Goal: Complete application form

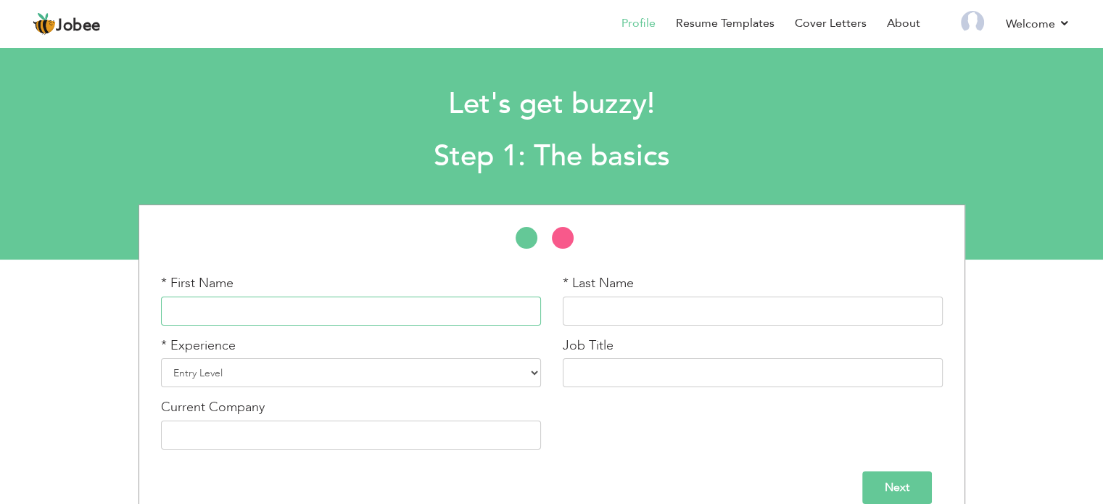
click at [386, 314] on input "text" at bounding box center [351, 311] width 380 height 29
click at [386, 314] on input "S" at bounding box center [351, 311] width 380 height 29
click at [386, 314] on input "Sanskar" at bounding box center [351, 311] width 380 height 29
click at [386, 314] on input "S" at bounding box center [351, 311] width 380 height 29
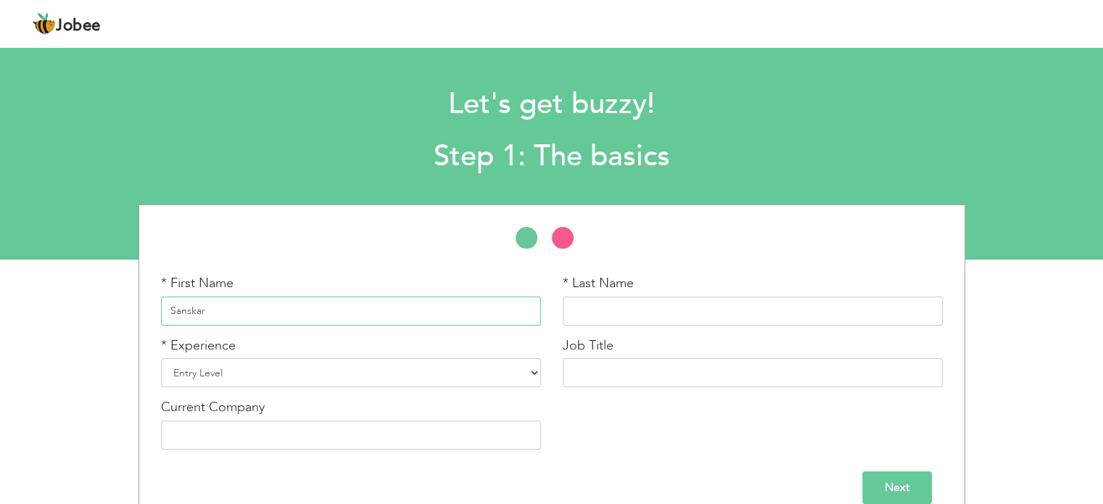
click at [386, 314] on input "Sanskar" at bounding box center [351, 311] width 380 height 29
type input "Sanskar"
type input "[PERSON_NAME]"
drag, startPoint x: 386, startPoint y: 314, endPoint x: 534, endPoint y: 375, distance: 160.0
click at [534, 375] on div "* First Name Sanskar * Last Name Sharma * Experience Entry Level Less than 1 Ye…" at bounding box center [551, 367] width 803 height 186
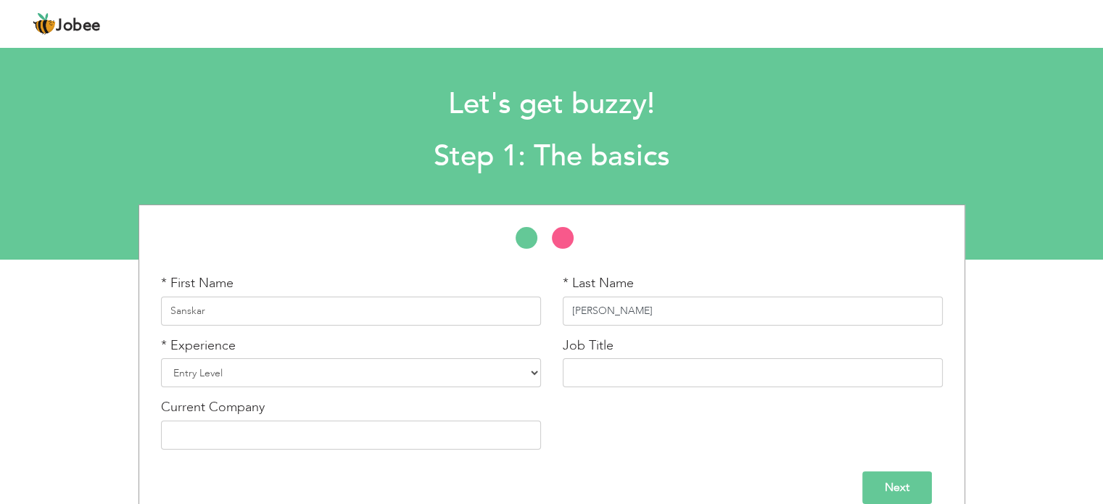
click at [569, 322] on input "[PERSON_NAME]" at bounding box center [753, 311] width 380 height 29
click at [395, 376] on select "Entry Level Less than 1 Year 1 Year 2 Years 3 Years 4 Years 5 Years 6 Years 7 Y…" at bounding box center [351, 372] width 380 height 29
select select "4"
click at [161, 358] on select "Entry Level Less than 1 Year 1 Year 2 Years 3 Years 4 Years 5 Years 6 Years 7 Y…" at bounding box center [351, 372] width 380 height 29
click at [597, 378] on input "text" at bounding box center [753, 372] width 380 height 29
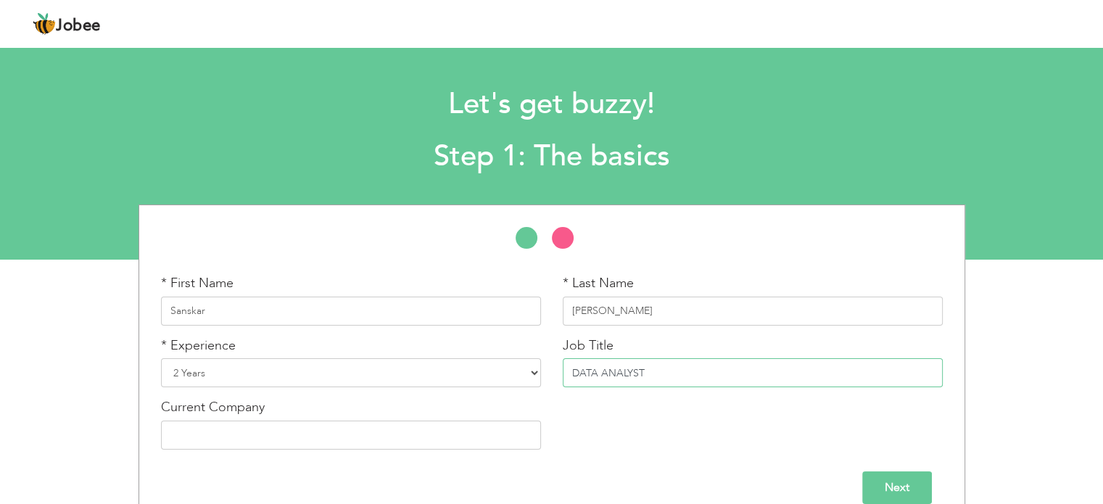
type input "DATA ANALYST"
click at [409, 439] on input "text" at bounding box center [351, 435] width 380 height 29
type input "PROFESSIONAL IT SOLUTIONS"
click at [872, 452] on div "* First Name Sanskar * Last Name Sharma * Experience Entry Level Less than 1 Ye…" at bounding box center [551, 367] width 803 height 186
click at [902, 483] on input "Next" at bounding box center [897, 487] width 70 height 33
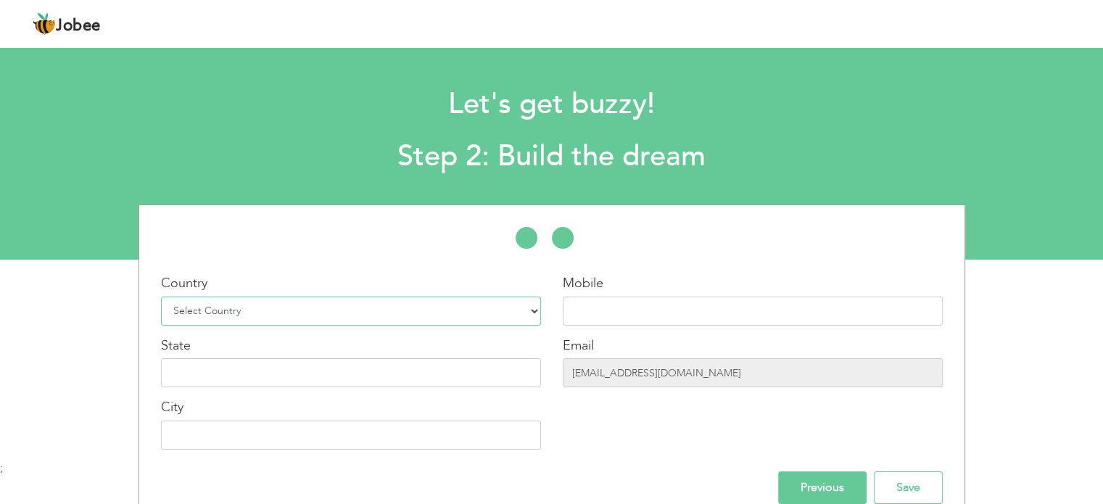
click at [489, 312] on select "Select Country Afghanistan Albania Algeria American Samoa Andorra Angola Anguil…" at bounding box center [351, 311] width 380 height 29
select select "99"
click at [161, 297] on select "Select Country Afghanistan Albania Algeria American Samoa Andorra Angola Anguil…" at bounding box center [351, 311] width 380 height 29
click at [624, 313] on input "text" at bounding box center [753, 311] width 380 height 29
type input "6265690149"
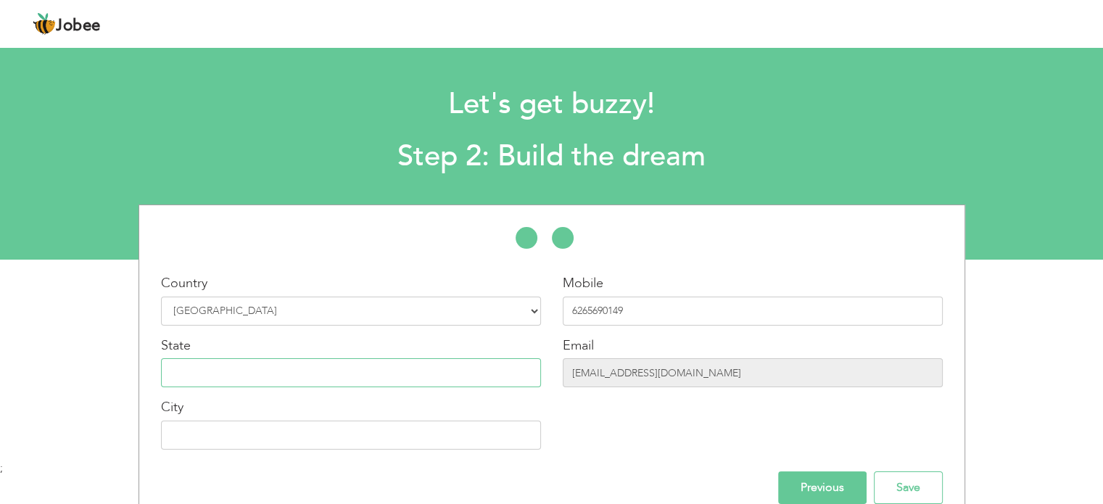
click at [401, 376] on input "text" at bounding box center [351, 372] width 380 height 29
type input "[GEOGRAPHIC_DATA]"
type input "Gwalior"
click at [920, 493] on input "Save" at bounding box center [908, 487] width 69 height 33
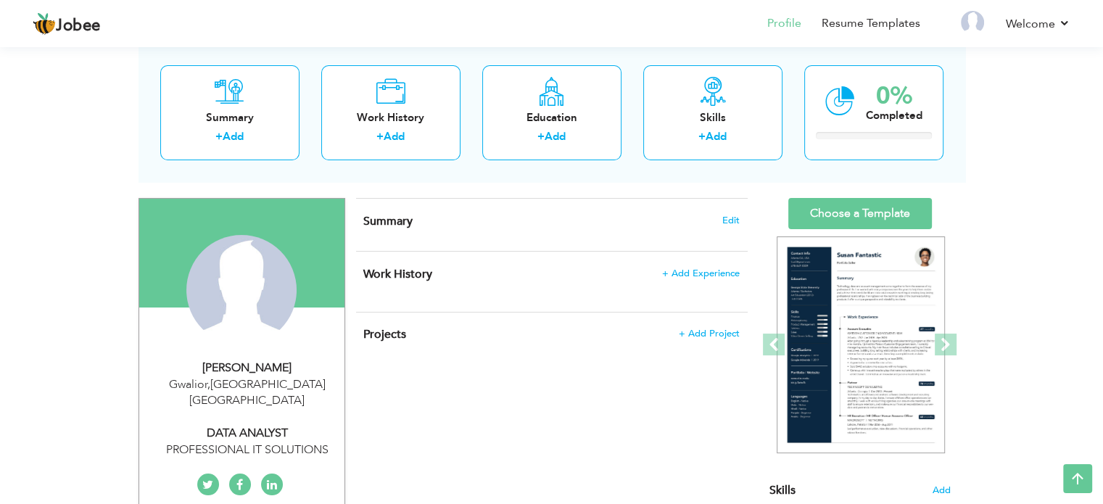
scroll to position [74, 0]
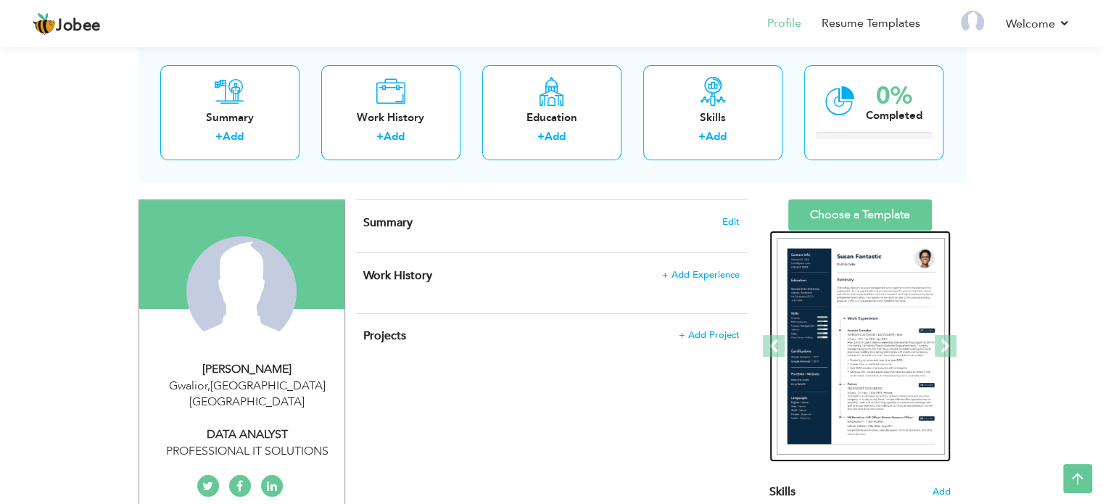
click at [873, 340] on img at bounding box center [861, 347] width 168 height 218
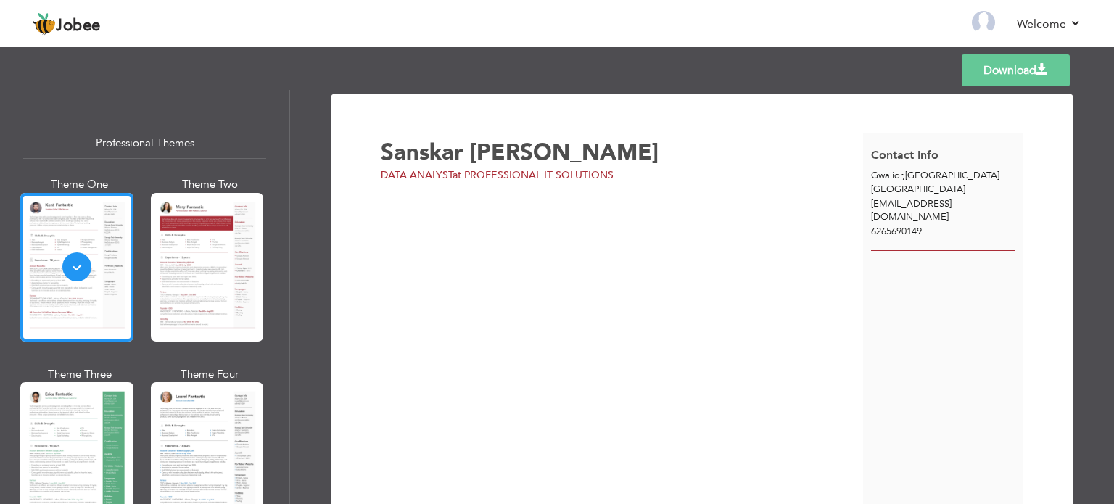
click at [873, 340] on div "Contact Info [GEOGRAPHIC_DATA] , [GEOGRAPHIC_DATA] [GEOGRAPHIC_DATA] [EMAIL_ADD…" at bounding box center [943, 322] width 161 height 378
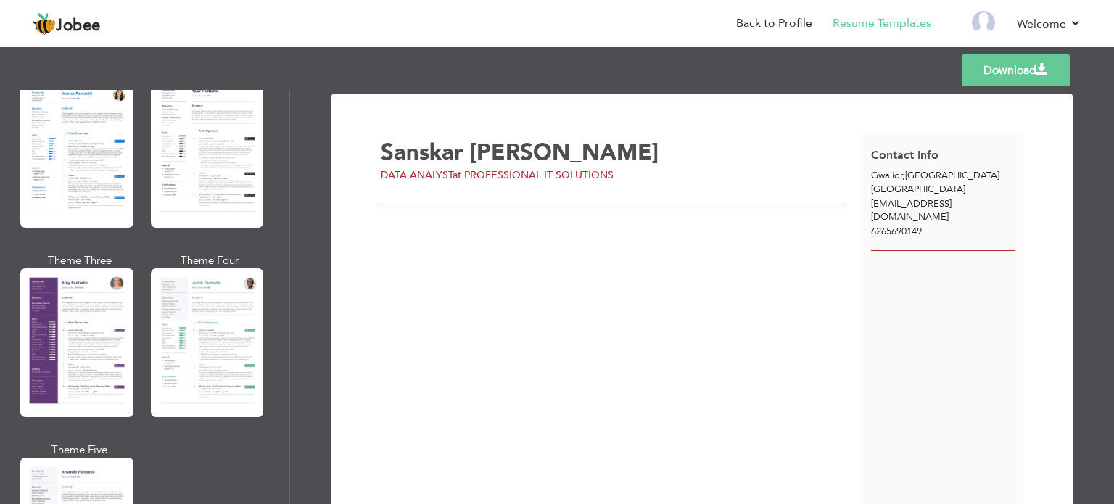
scroll to position [1180, 0]
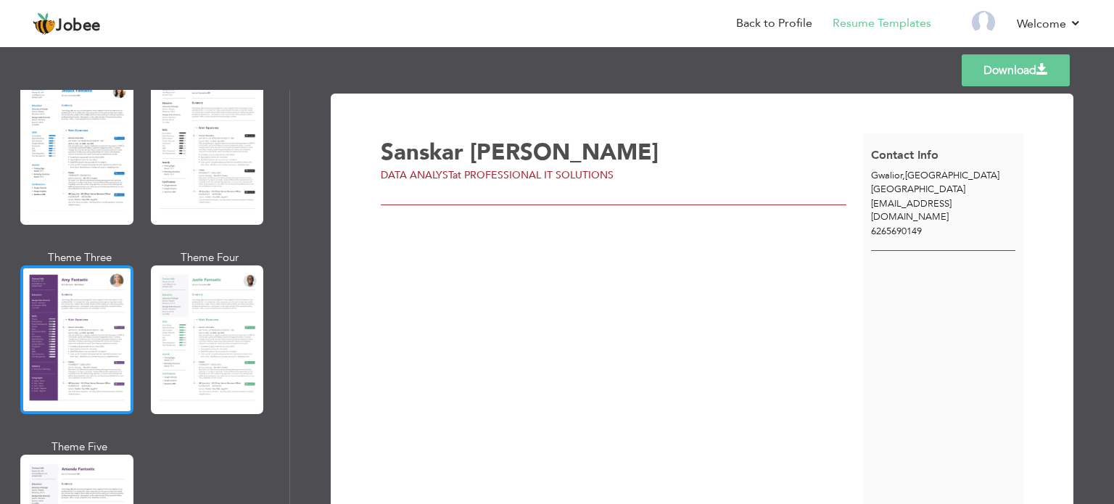
click at [73, 347] on div at bounding box center [76, 339] width 113 height 149
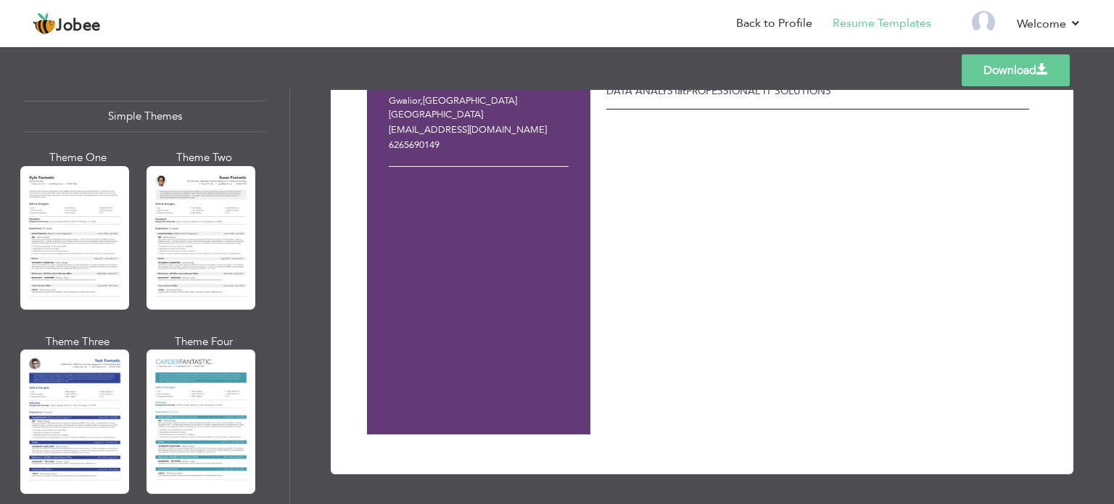
scroll to position [0, 0]
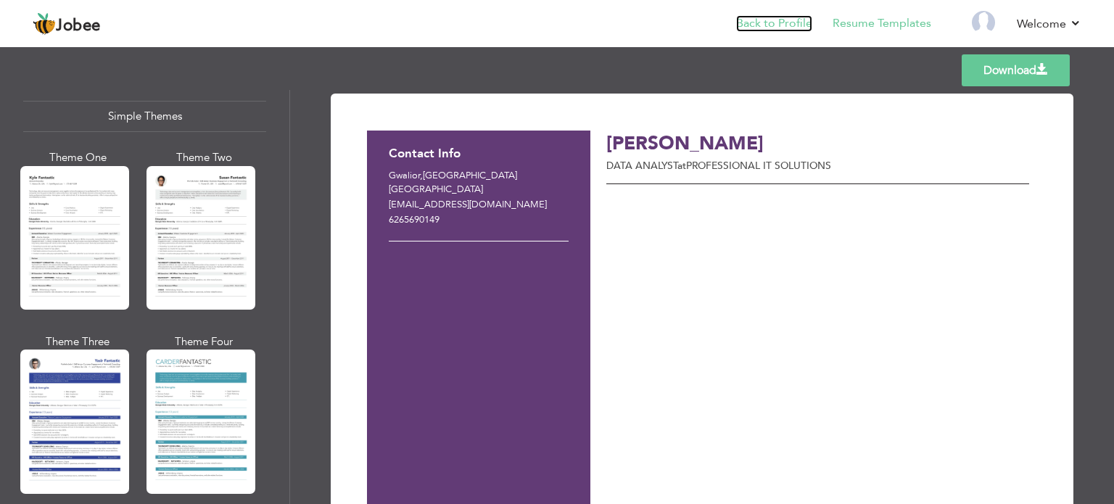
click at [796, 21] on link "Back to Profile" at bounding box center [774, 23] width 76 height 17
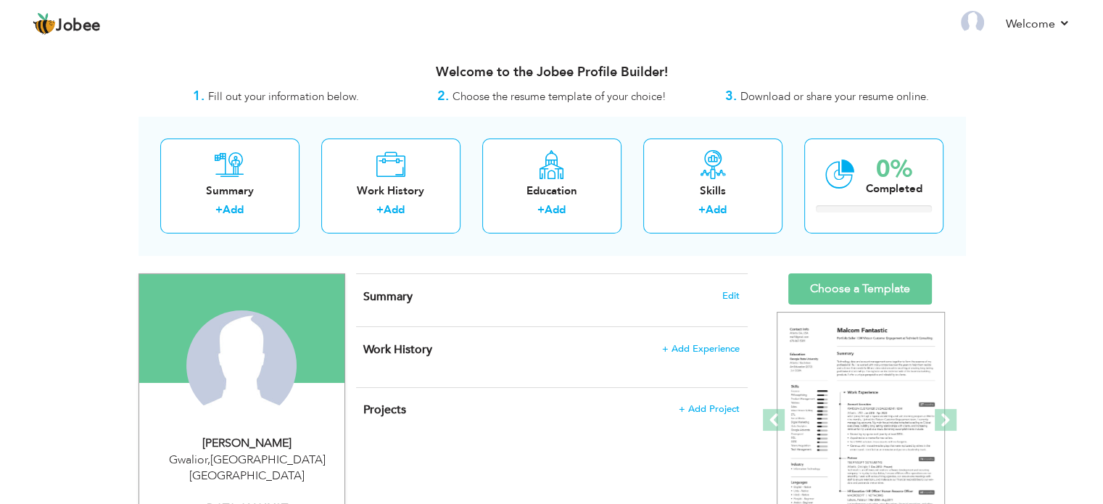
click at [568, 294] on h4 "Summary Edit" at bounding box center [551, 296] width 376 height 15
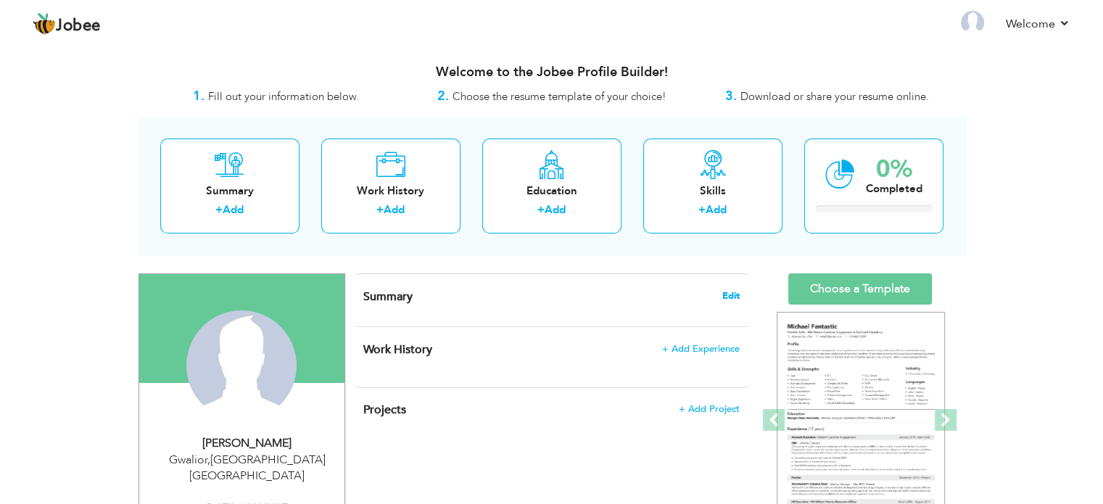
click at [734, 295] on span "Edit" at bounding box center [730, 296] width 17 height 10
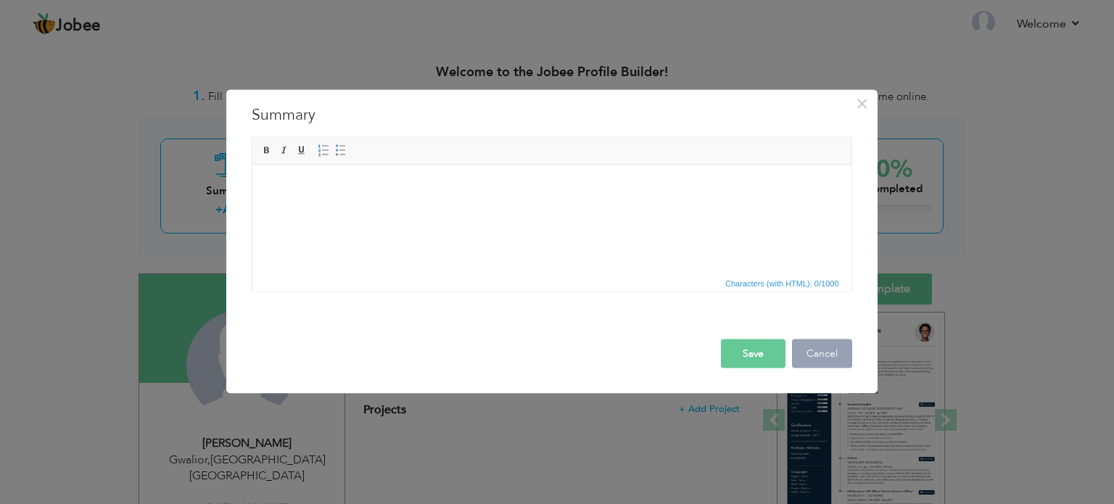
click at [829, 342] on button "Cancel" at bounding box center [822, 353] width 60 height 29
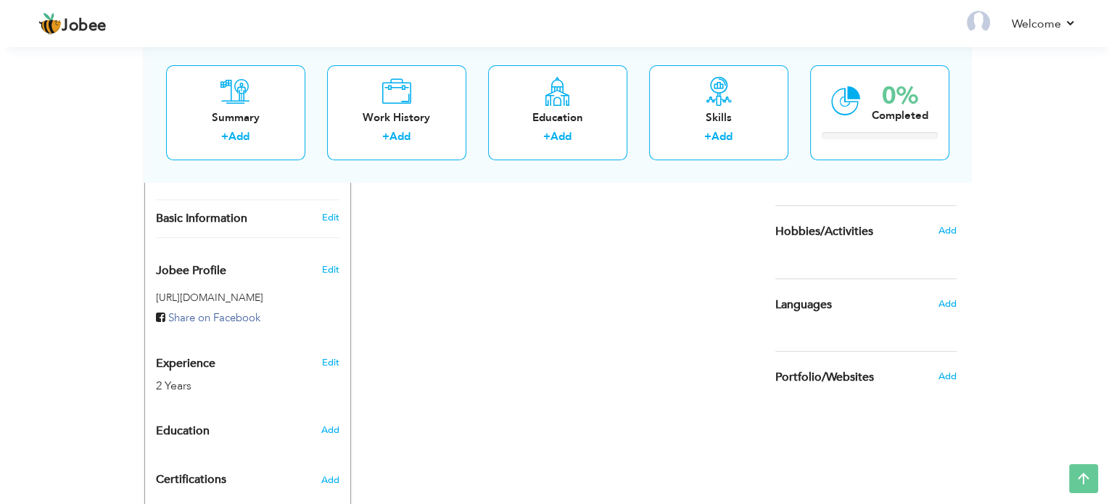
scroll to position [519, 0]
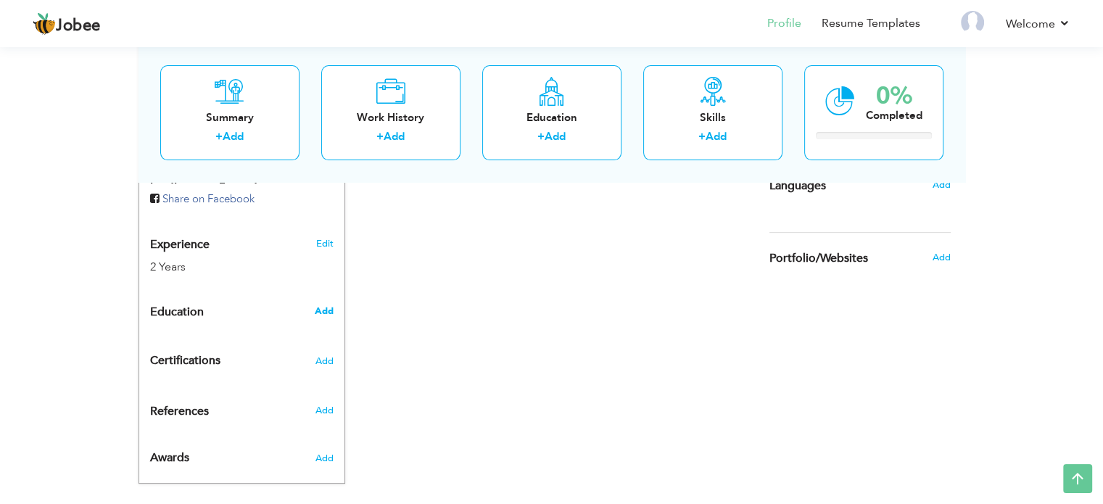
click at [328, 305] on span "Add" at bounding box center [323, 311] width 19 height 13
radio input "true"
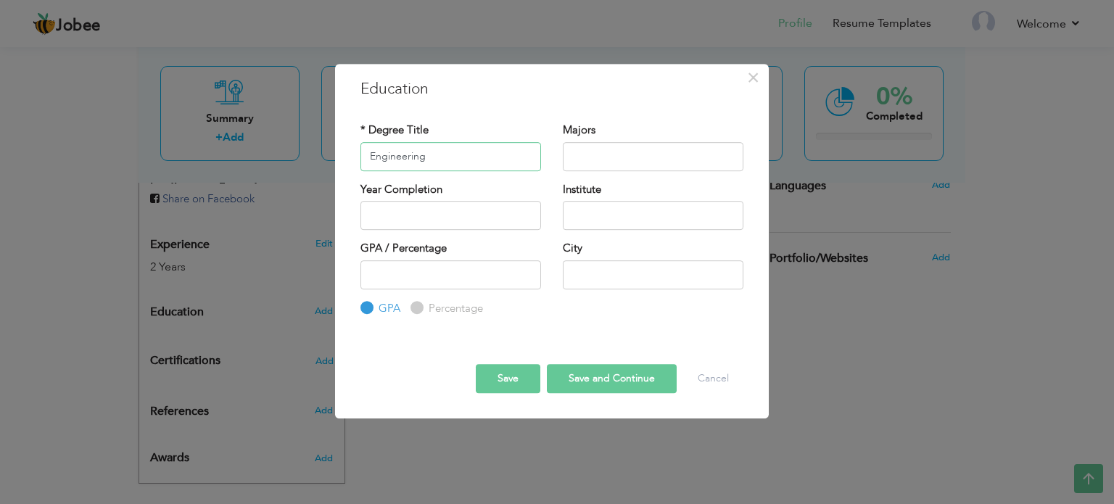
type input "Engineering"
